Goal: Task Accomplishment & Management: Use online tool/utility

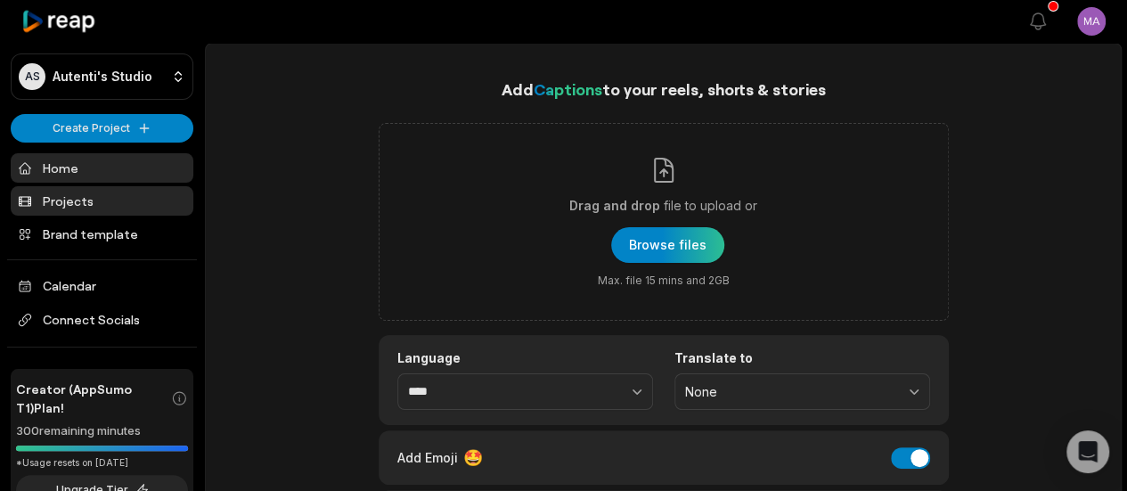
click at [114, 199] on link "Projects" at bounding box center [102, 200] width 183 height 29
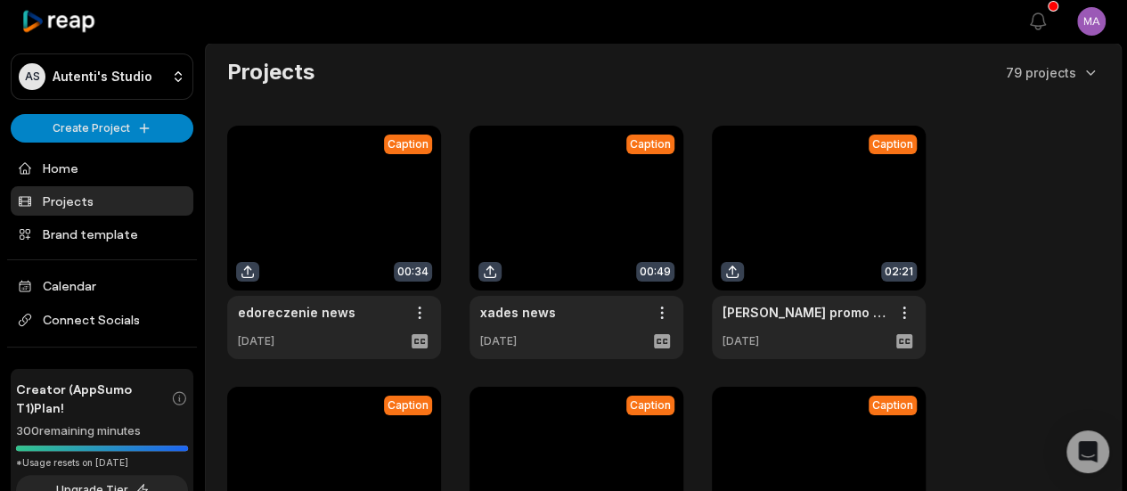
click at [416, 218] on link at bounding box center [334, 242] width 214 height 233
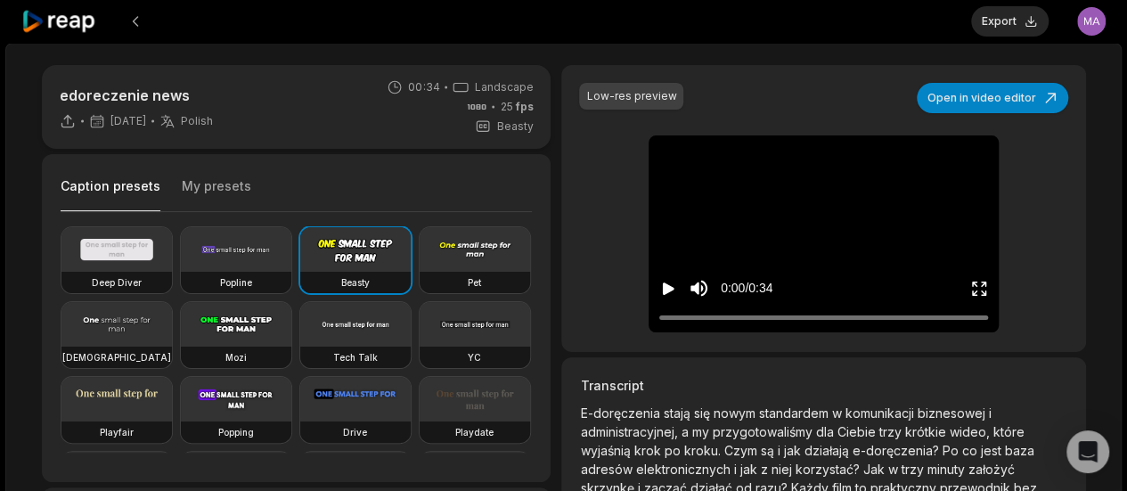
click at [202, 184] on button "My presets" at bounding box center [216, 194] width 69 height 34
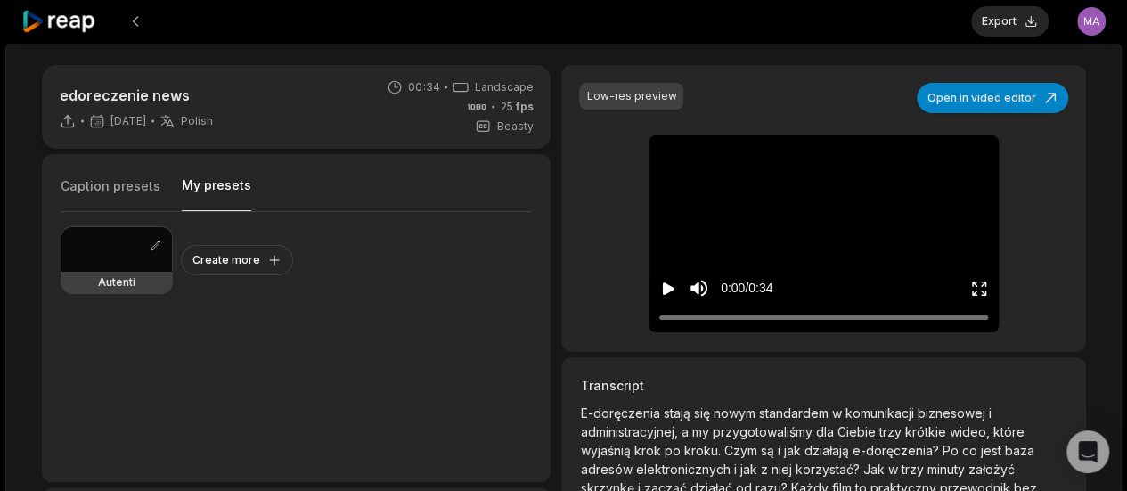
click at [87, 254] on div at bounding box center [116, 249] width 110 height 45
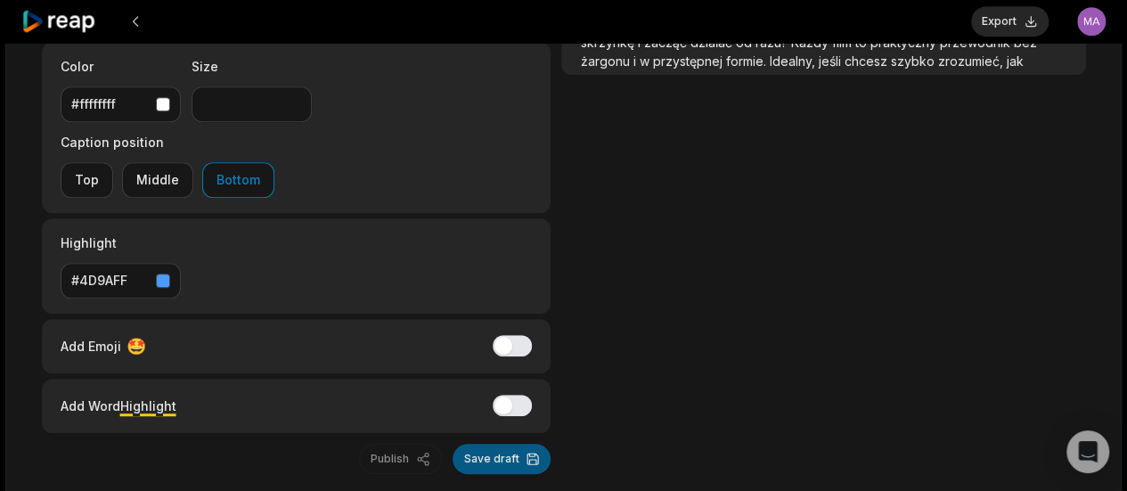
click at [494, 444] on button "Save draft" at bounding box center [501, 459] width 98 height 30
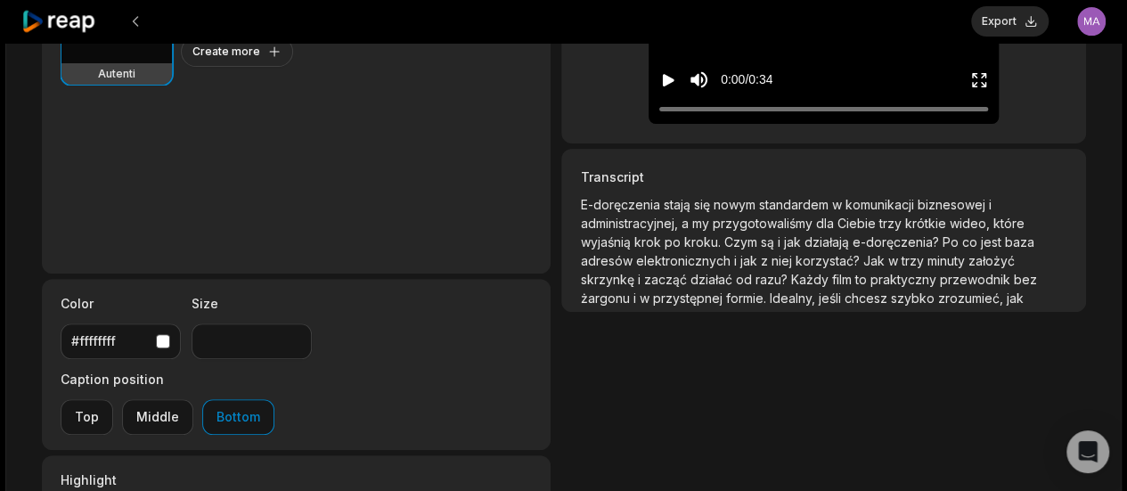
scroll to position [191, 0]
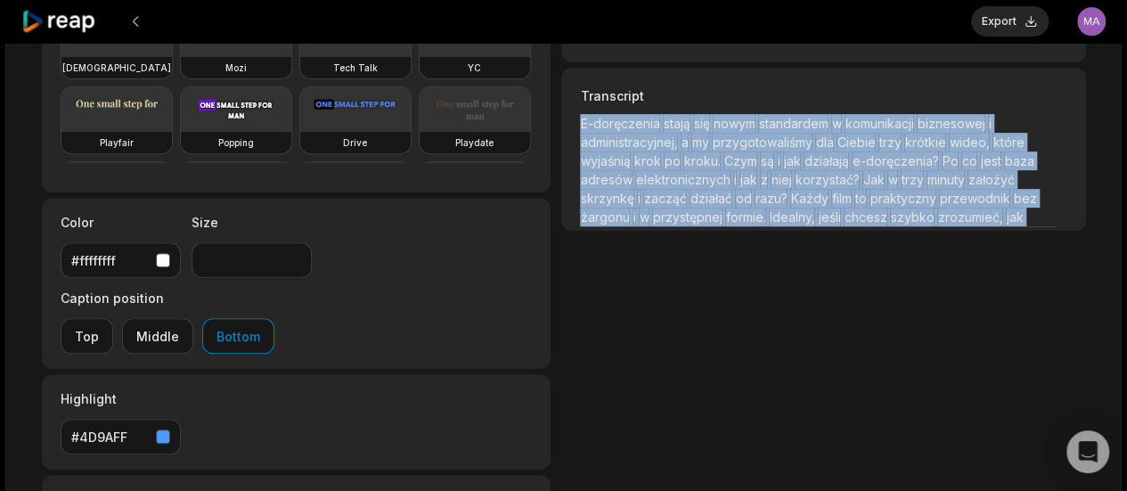
scroll to position [52, 0]
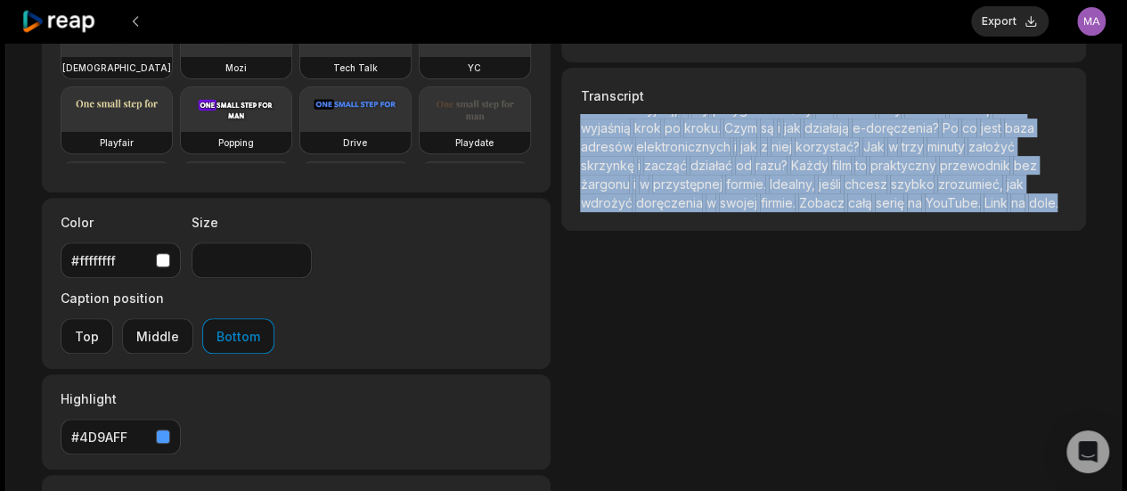
drag, startPoint x: 581, startPoint y: 122, endPoint x: 1037, endPoint y: 455, distance: 564.7
click at [1037, 455] on div "Low-res preview Open in video editor E-doręczenia E-doręczenia stają stają się …" at bounding box center [823, 203] width 524 height 854
copy p "E-doręczenia stają się nowym standardem w komunikacji biznesowej i administracy…"
